Goal: Task Accomplishment & Management: Manage account settings

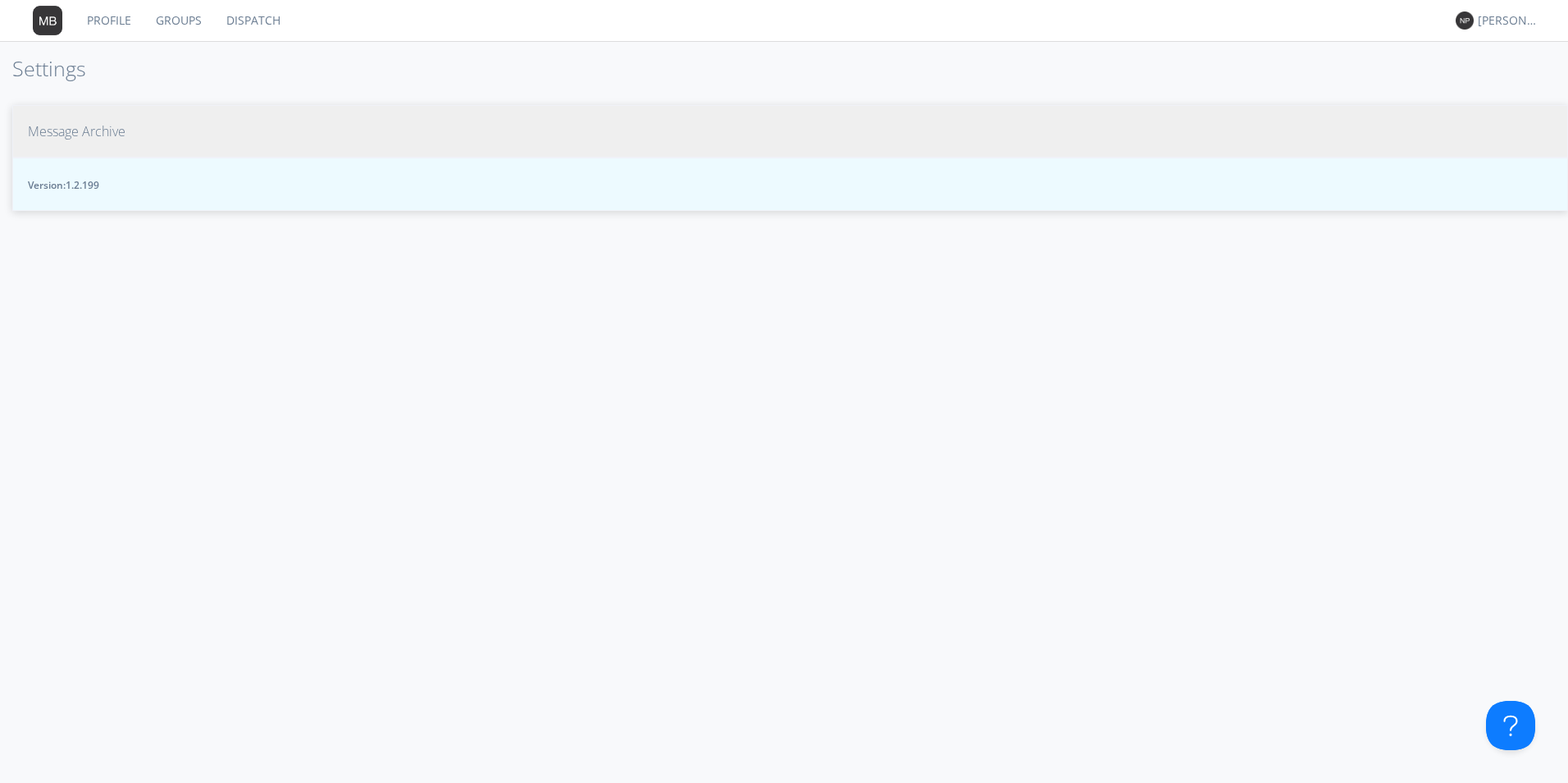
click at [53, 122] on span "Message Archive" at bounding box center [76, 132] width 98 height 19
click at [106, 131] on span "Message Archive" at bounding box center [76, 132] width 98 height 19
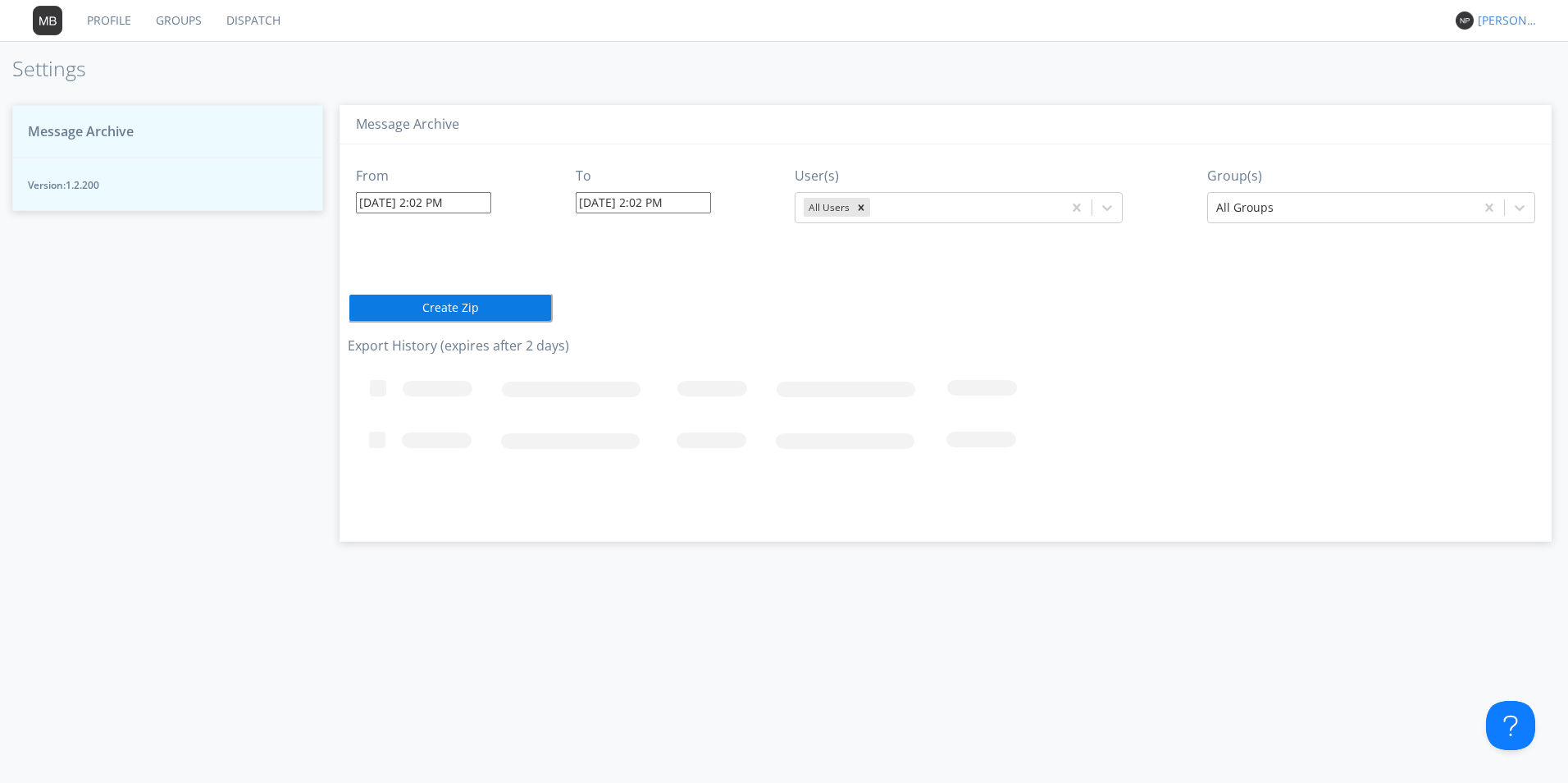
click at [1490, 20] on div "[PERSON_NAME] *" at bounding box center [1509, 20] width 61 height 16
click at [1493, 90] on div "Log Out" at bounding box center [1517, 87] width 85 height 30
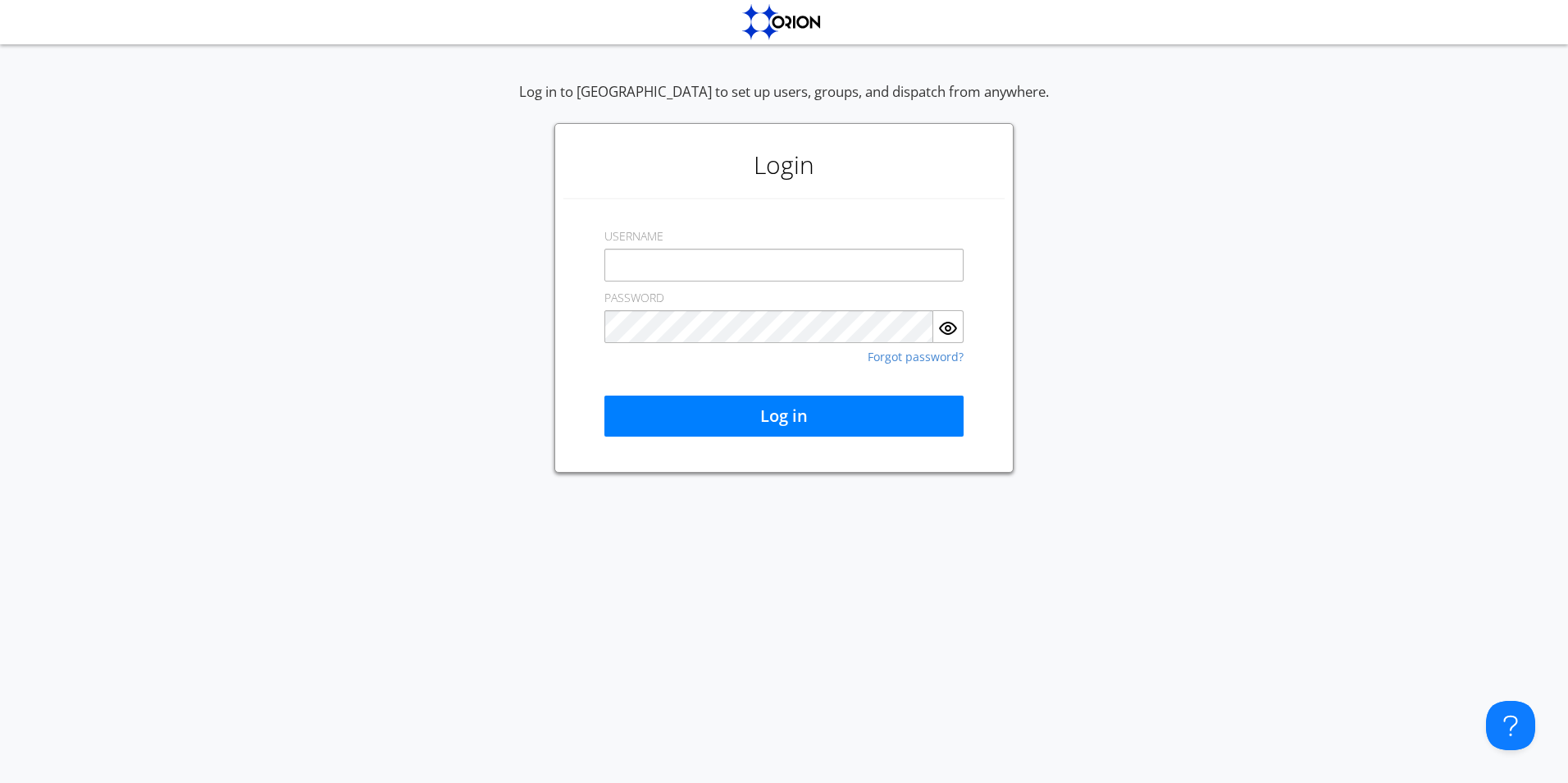
type input "nicole.parlee@transdev.com"
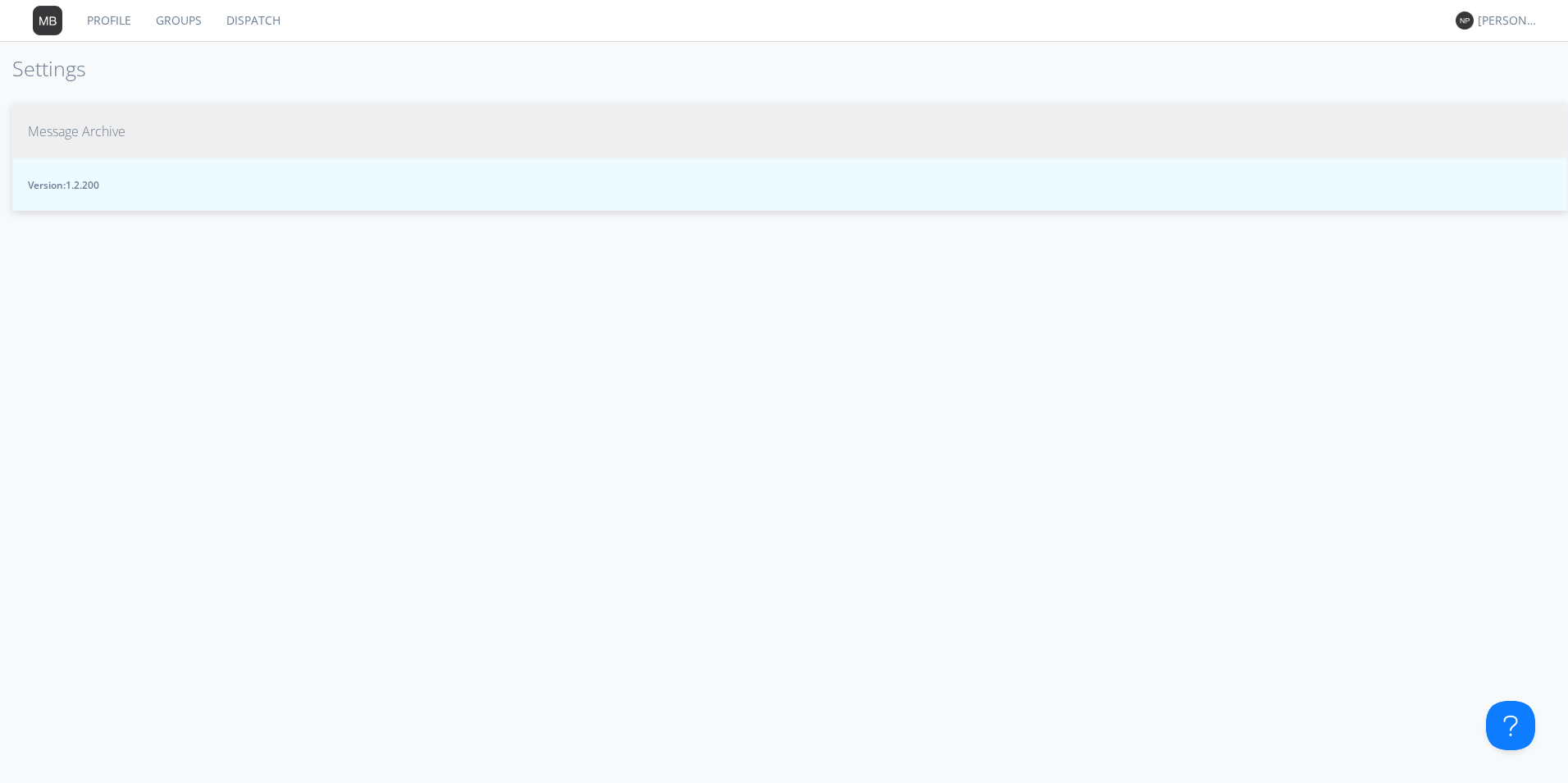
click at [41, 129] on span "Message Archive" at bounding box center [76, 132] width 98 height 19
